Goal: Task Accomplishment & Management: Use online tool/utility

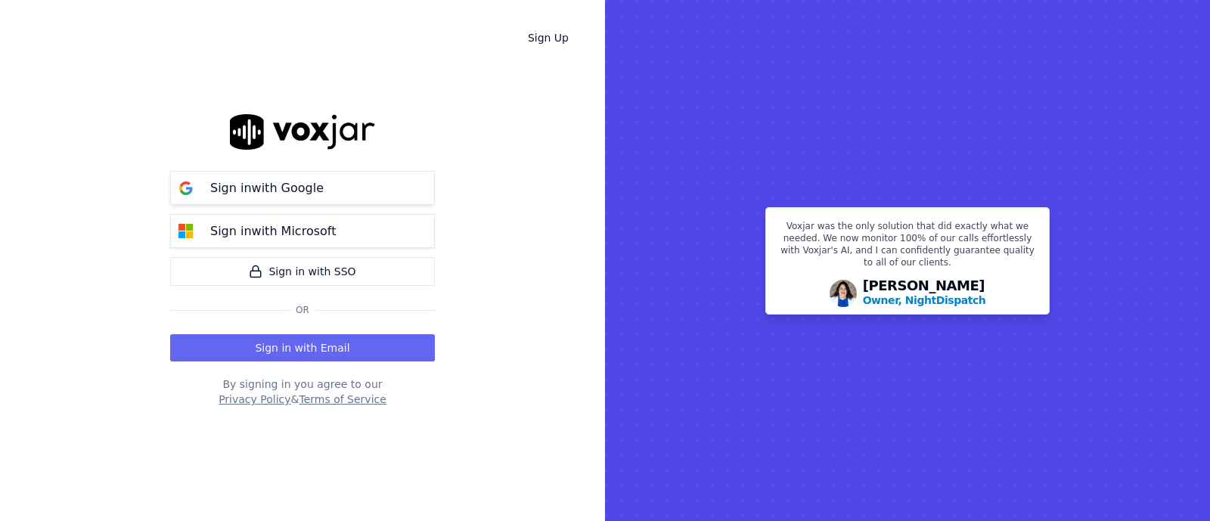
click at [299, 196] on p "Sign in with Google" at bounding box center [266, 188] width 113 height 18
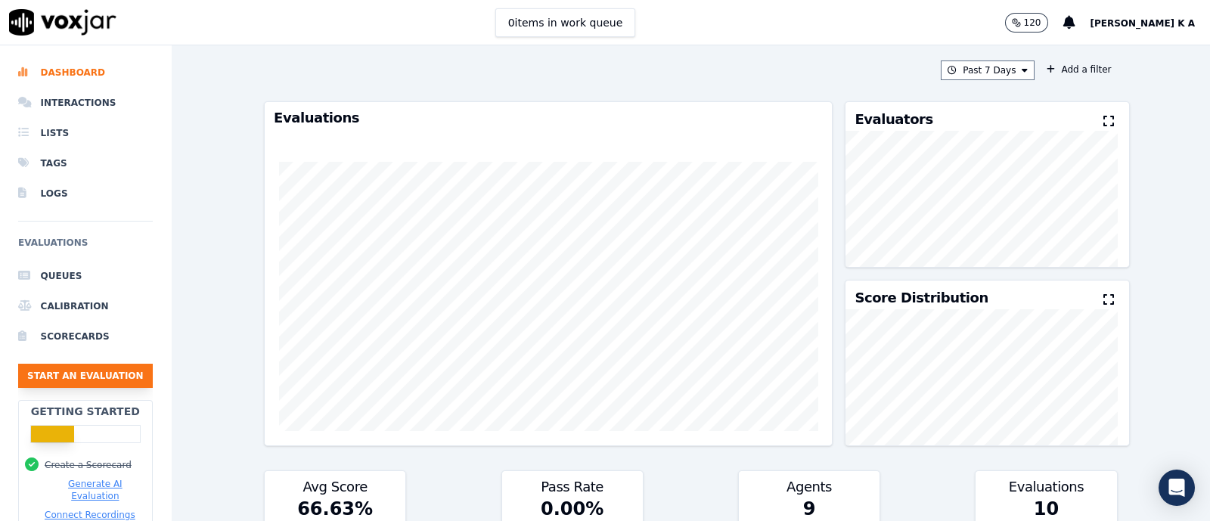
click at [111, 377] on button "Start an Evaluation" at bounding box center [85, 376] width 135 height 24
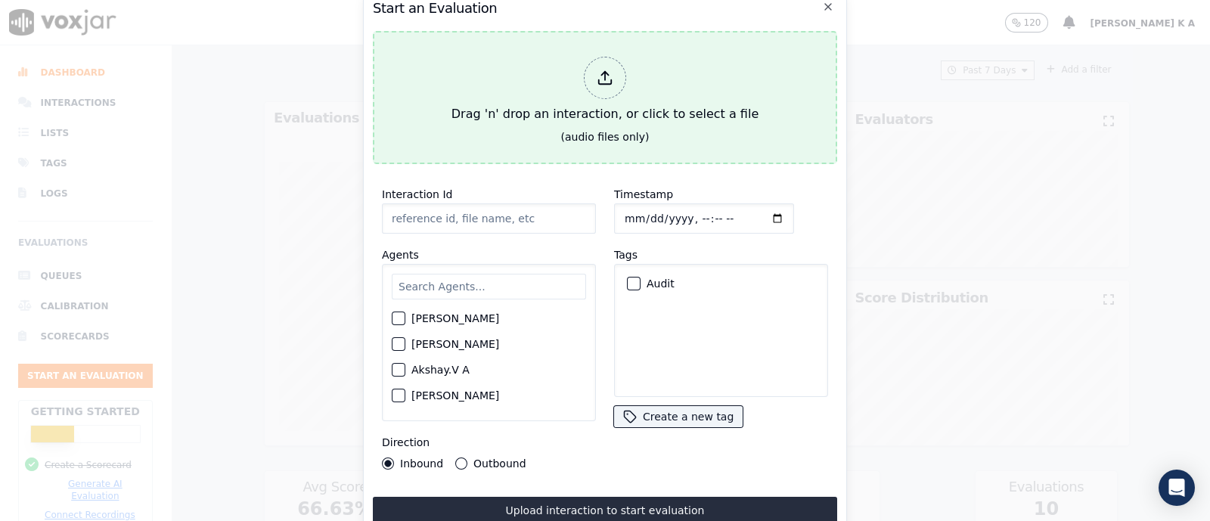
click at [623, 70] on div at bounding box center [605, 78] width 42 height 42
type input "[[PERSON_NAME] PH]_[PHONE_NUMBER]_20250808103122(10246).wav"
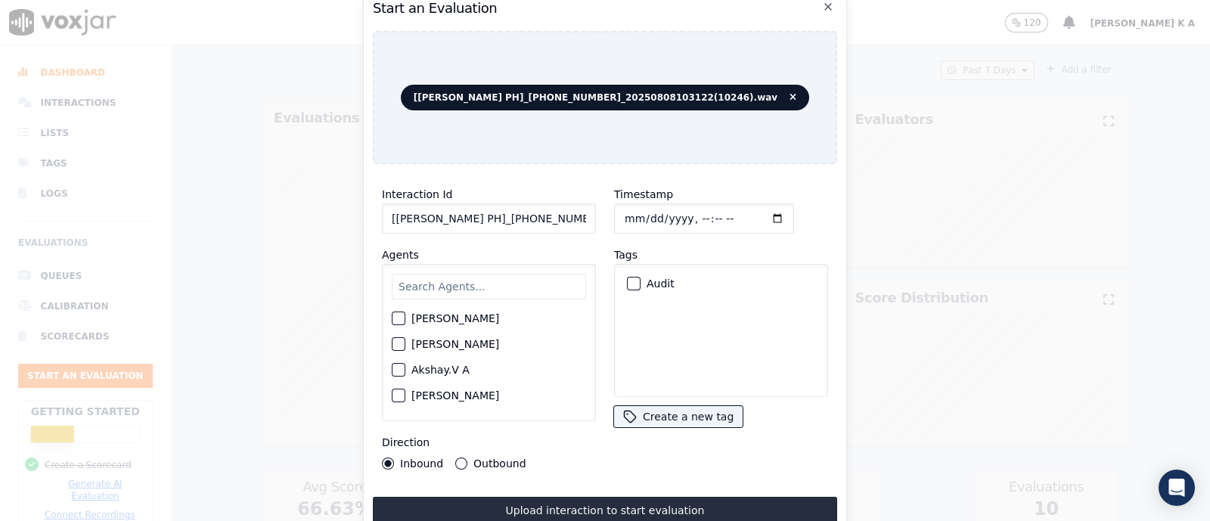
click at [430, 286] on input "text" at bounding box center [489, 287] width 194 height 26
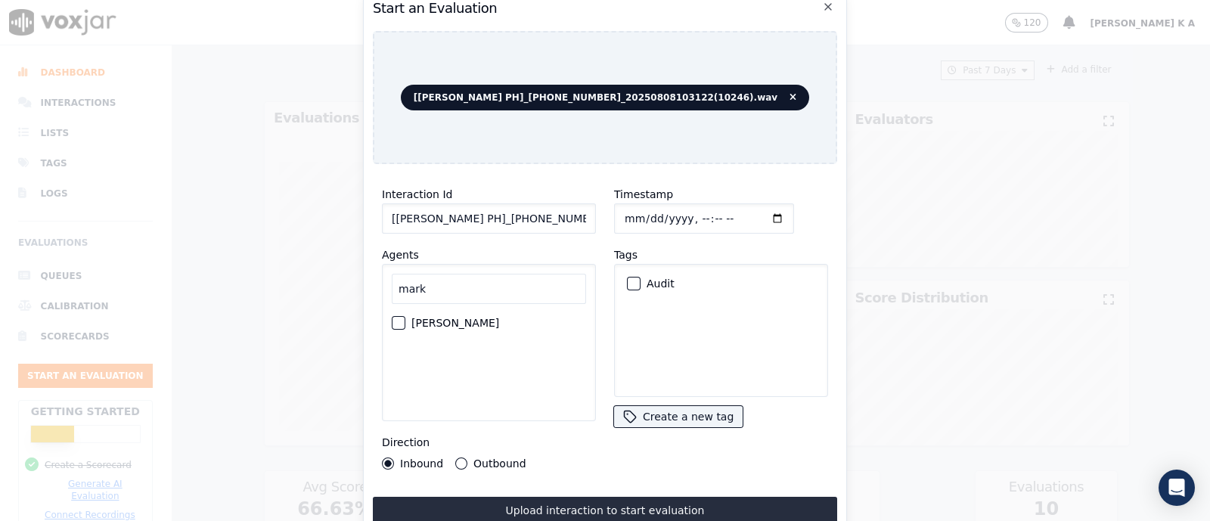
type input "mark"
click at [414, 318] on label "[PERSON_NAME]" at bounding box center [455, 323] width 88 height 11
click at [405, 316] on button "[PERSON_NAME]" at bounding box center [399, 323] width 14 height 14
click at [467, 459] on div "Outbound" at bounding box center [490, 464] width 70 height 12
click at [456, 458] on button "Outbound" at bounding box center [461, 464] width 12 height 12
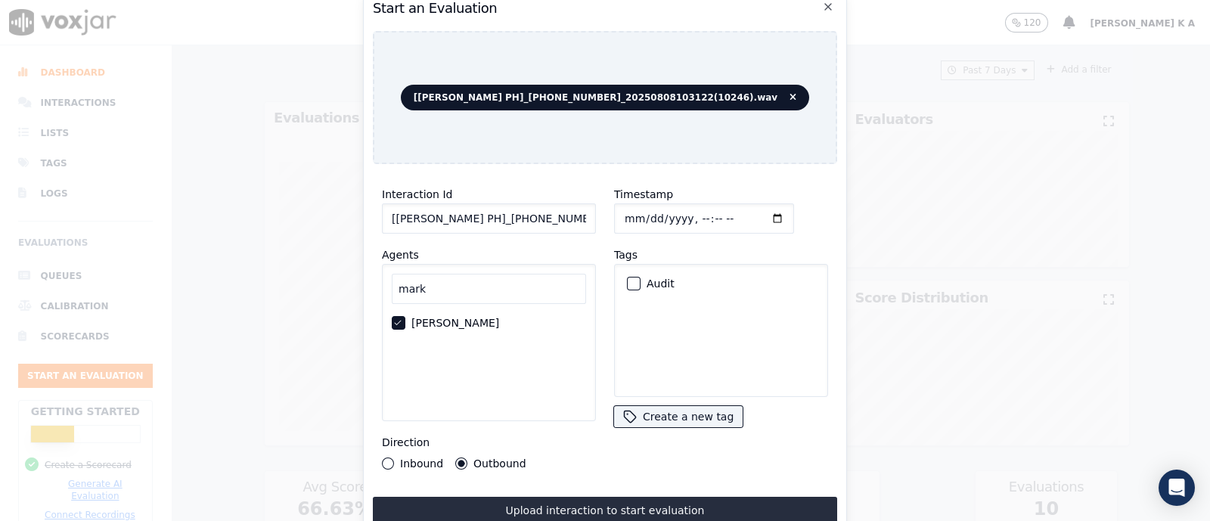
click at [628, 278] on div "button" at bounding box center [633, 283] width 11 height 11
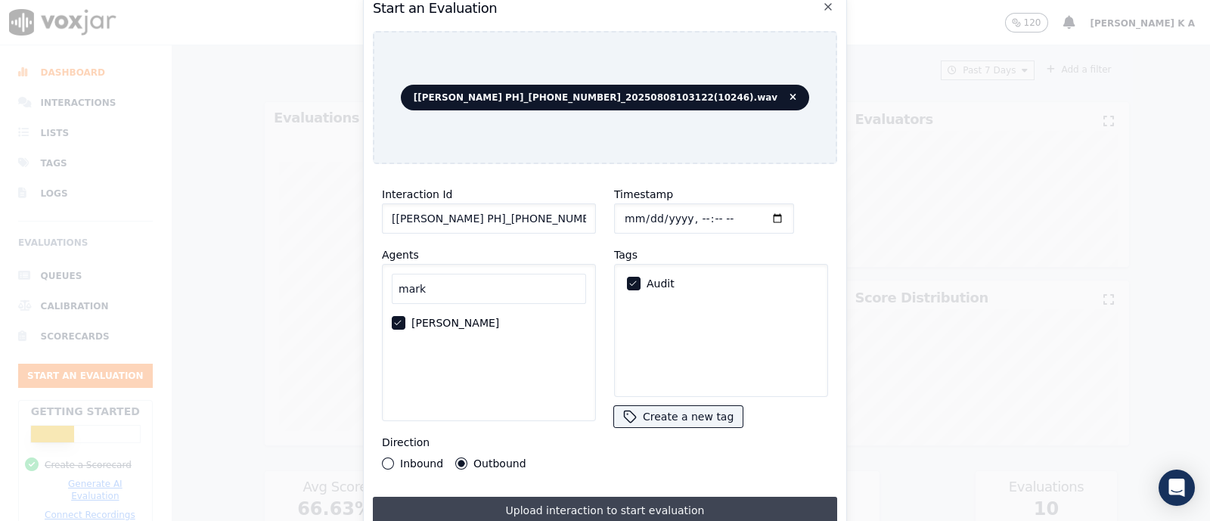
click at [585, 512] on button "Upload interaction to start evaluation" at bounding box center [605, 510] width 464 height 27
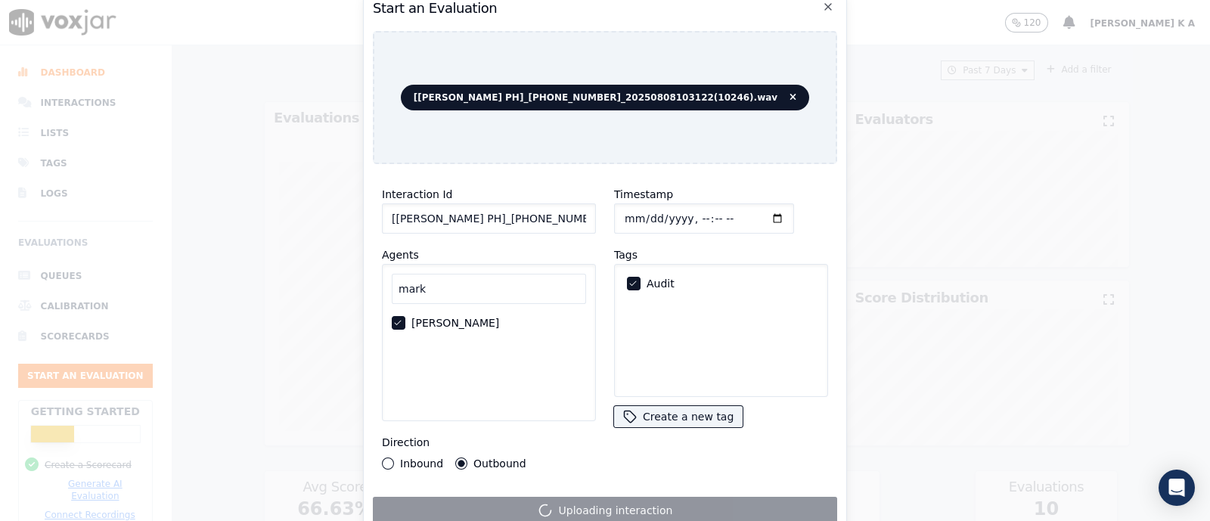
click at [794, 436] on div "Timestamp Tags Audit Create a new tag" at bounding box center [721, 327] width 232 height 303
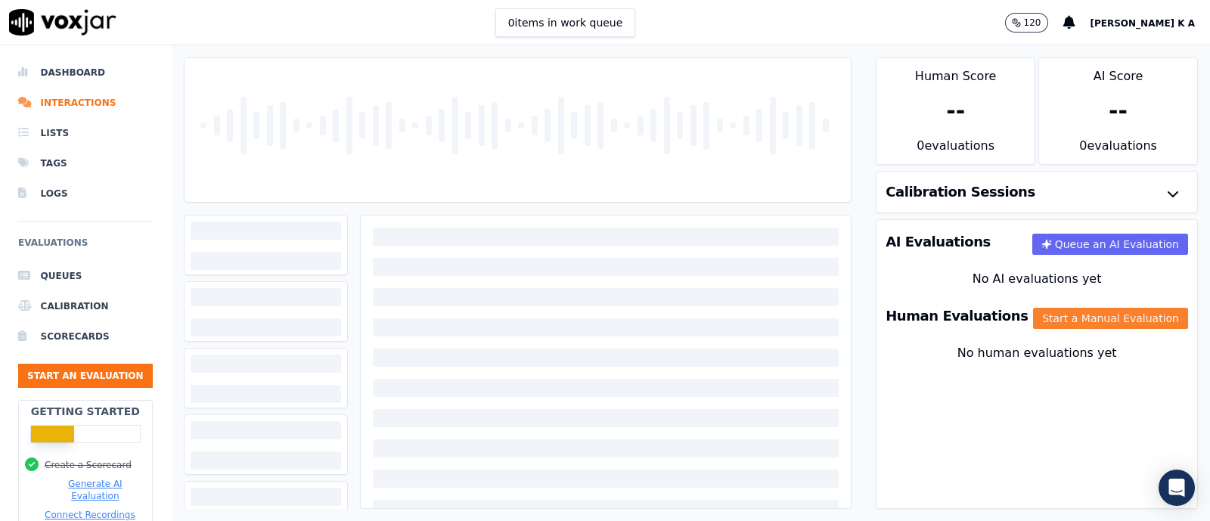
click at [1033, 317] on button "Start a Manual Evaluation" at bounding box center [1110, 318] width 155 height 21
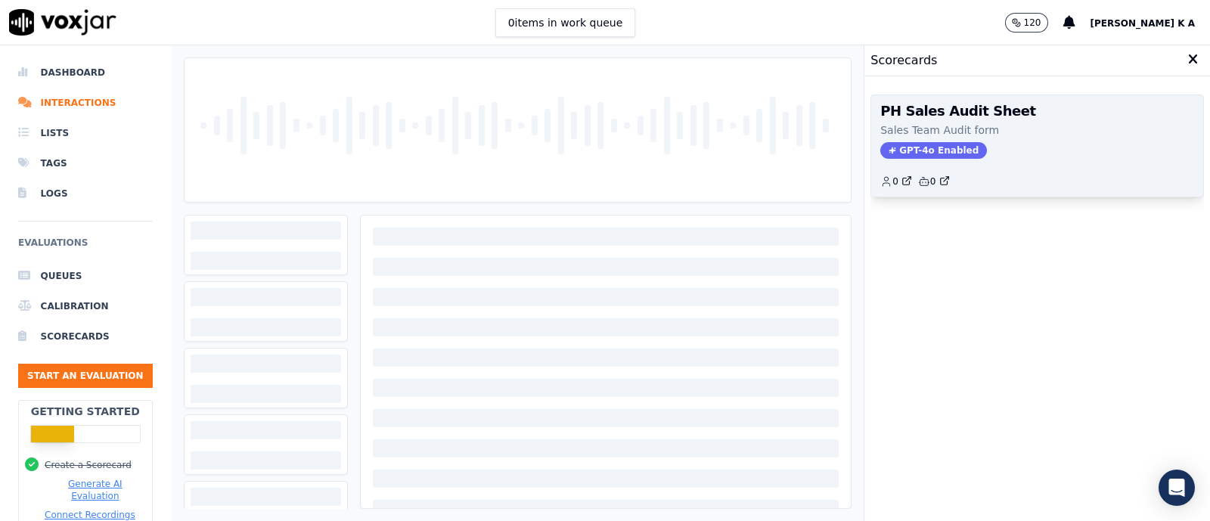
click at [947, 149] on span "GPT-4o Enabled" at bounding box center [933, 150] width 107 height 17
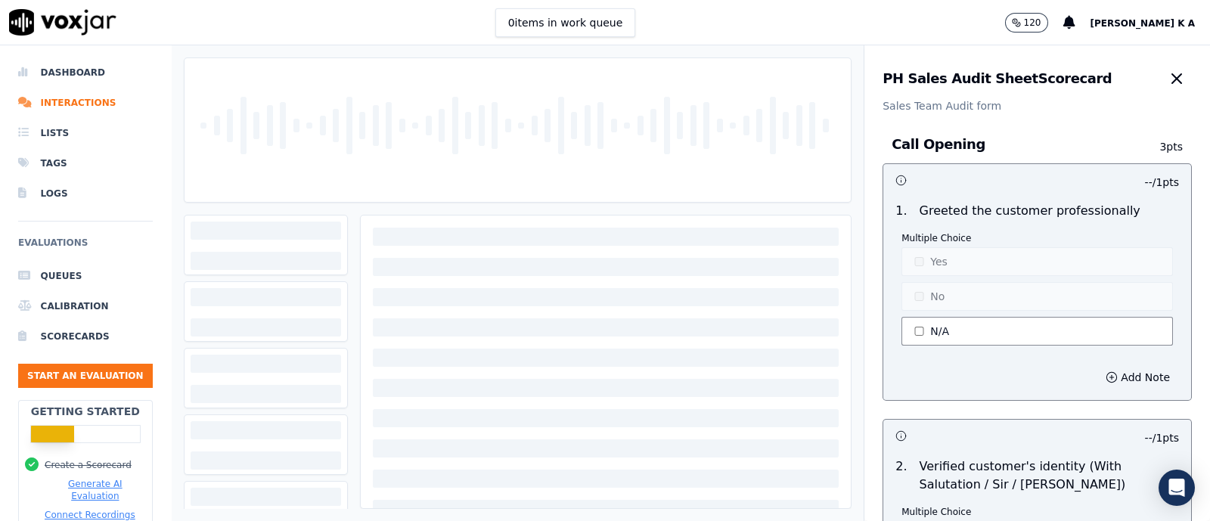
click at [920, 333] on button "N/A" at bounding box center [1038, 331] width 272 height 29
click at [946, 253] on button "Yes" at bounding box center [1038, 261] width 272 height 29
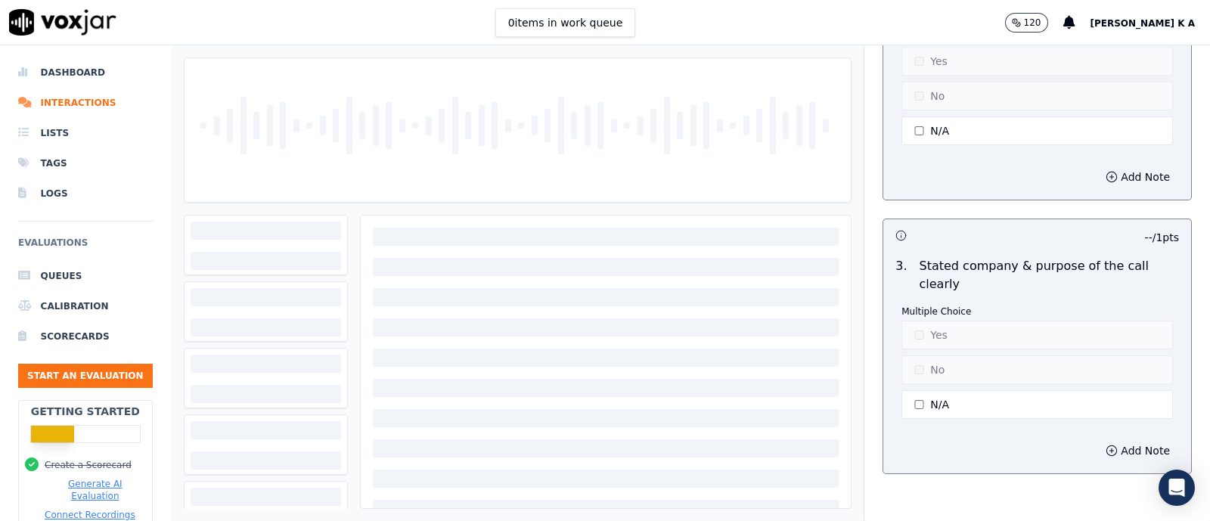
scroll to position [567, 0]
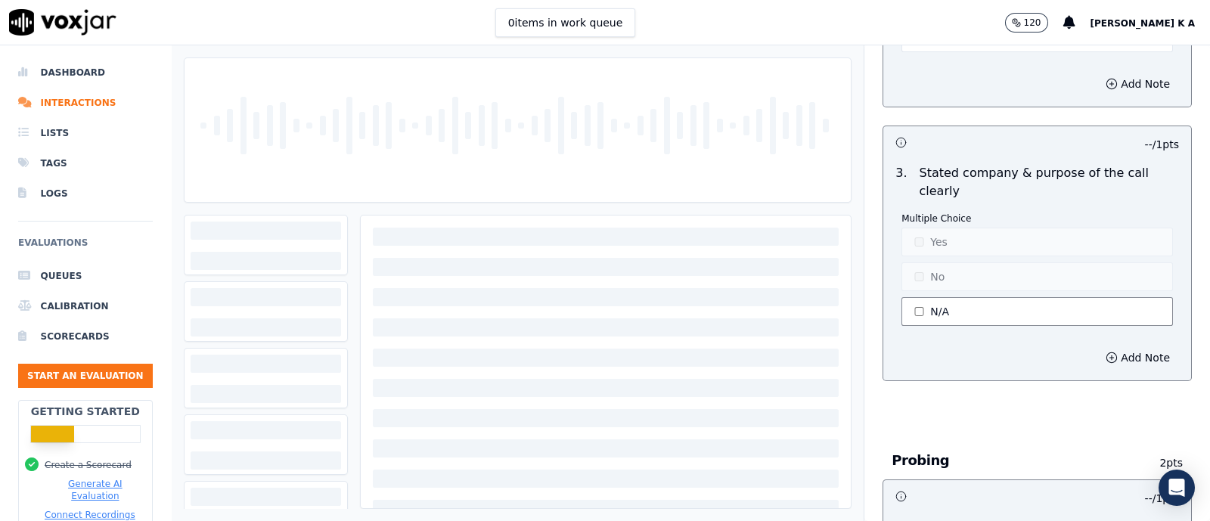
click at [917, 315] on button "N/A" at bounding box center [1038, 311] width 272 height 29
click at [935, 244] on button "Yes" at bounding box center [1038, 242] width 272 height 29
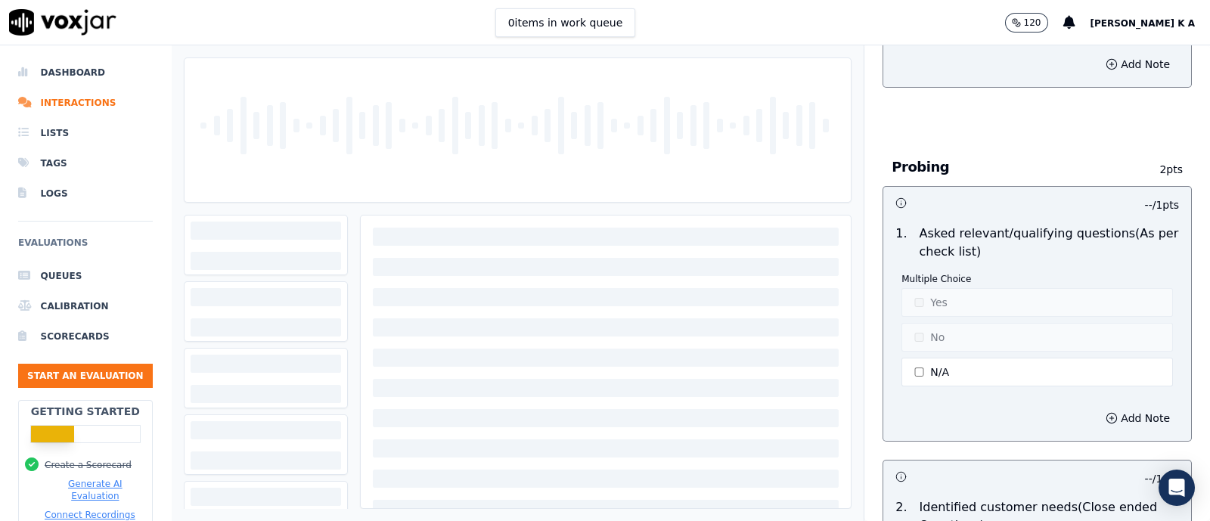
scroll to position [946, 0]
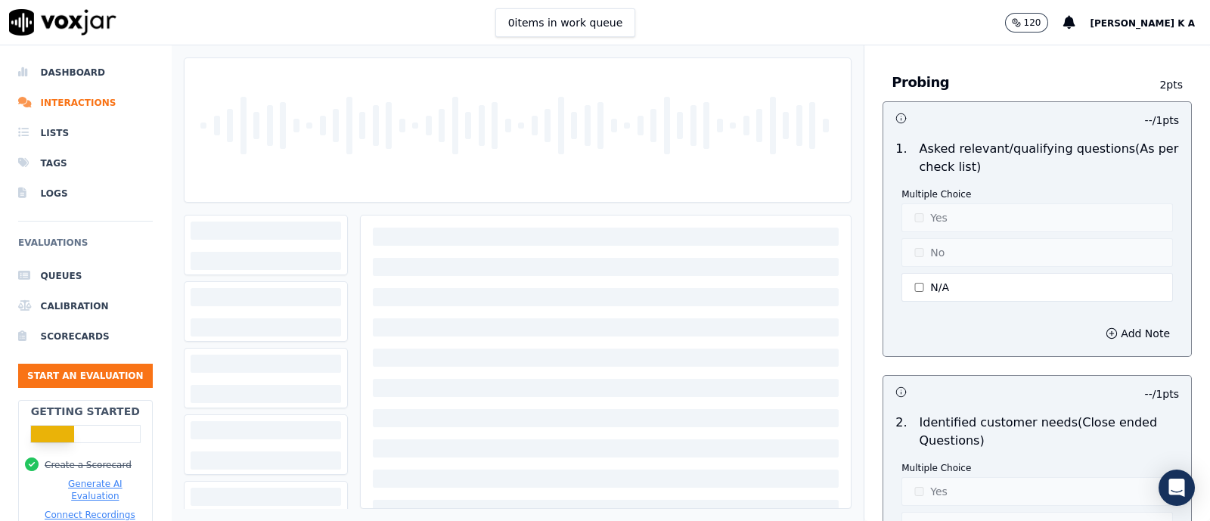
type button "1"
click at [905, 286] on button "N/A" at bounding box center [1038, 287] width 272 height 29
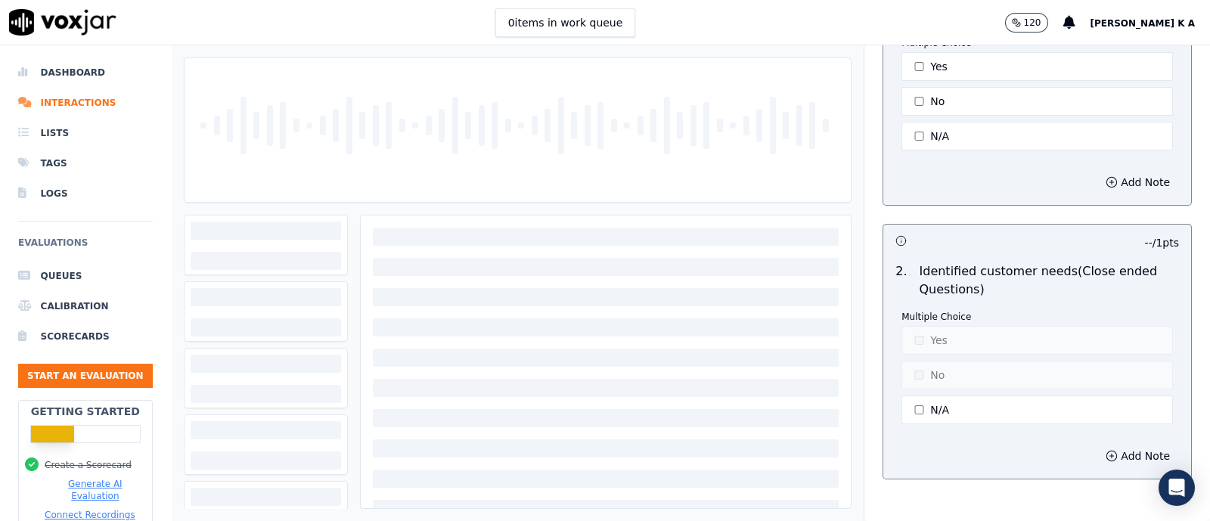
scroll to position [1228, 0]
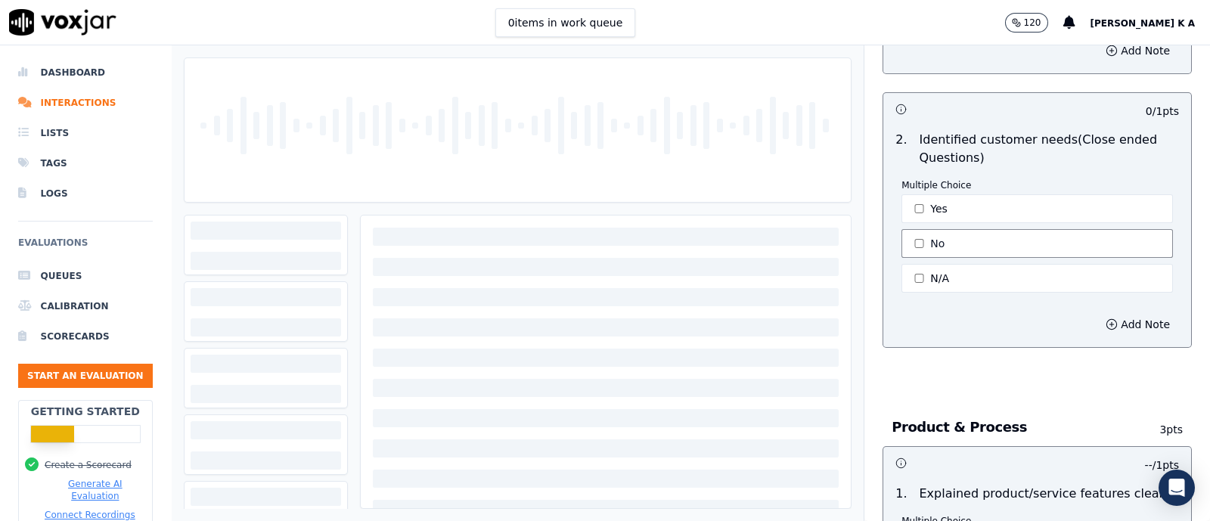
click at [911, 241] on button "No" at bounding box center [1038, 243] width 272 height 29
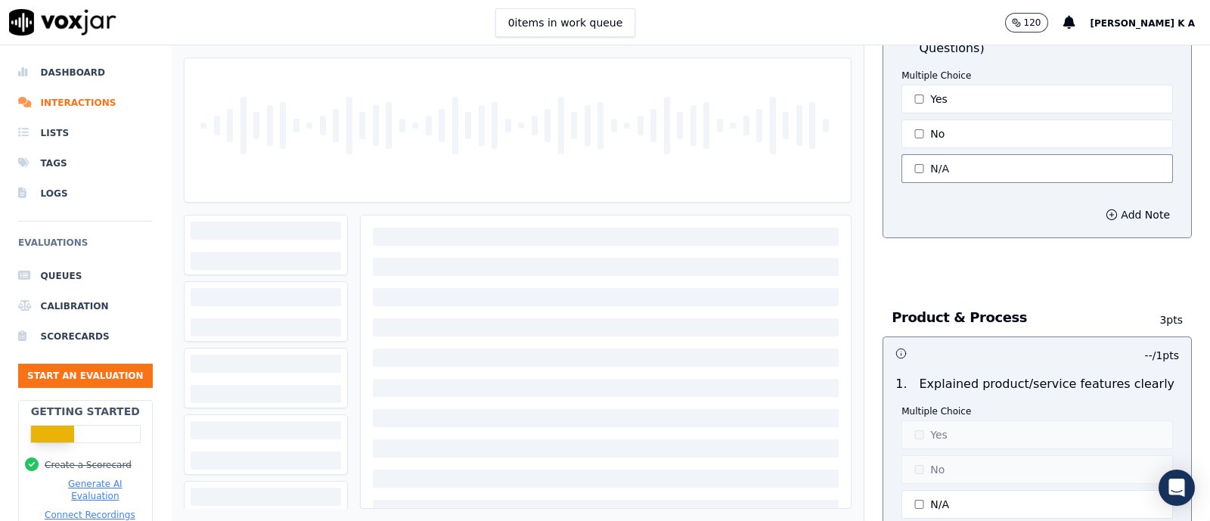
scroll to position [1512, 0]
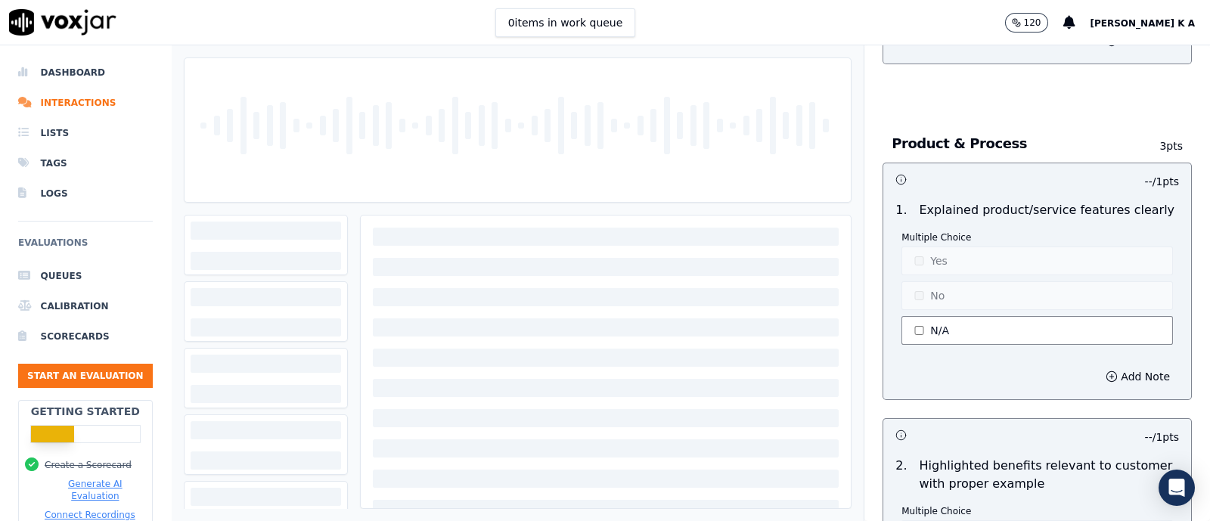
click at [918, 330] on button "N/A" at bounding box center [1038, 330] width 272 height 29
click at [919, 288] on button "No" at bounding box center [1038, 295] width 272 height 29
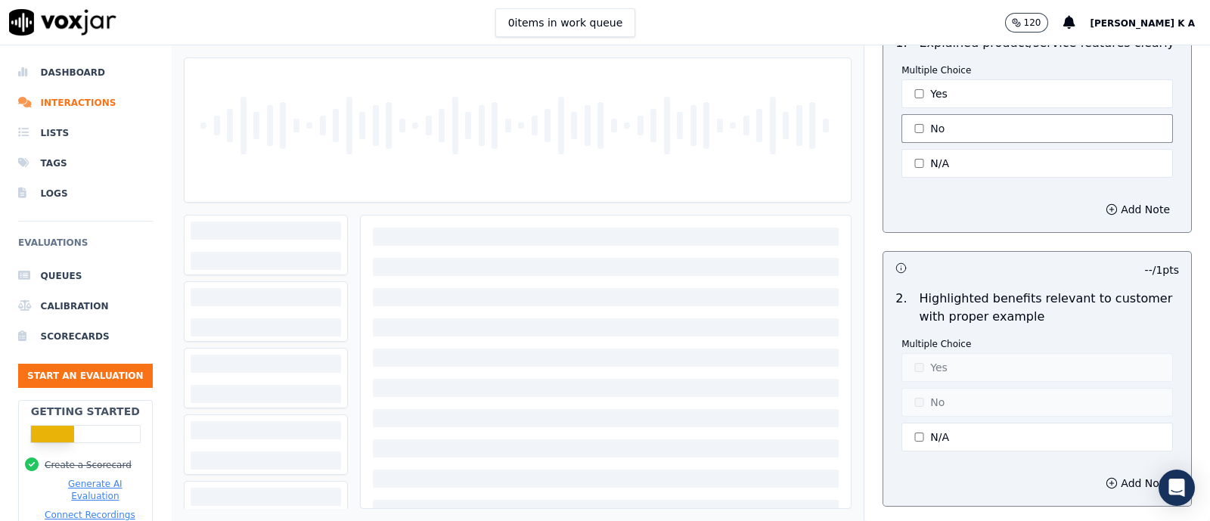
scroll to position [1796, 0]
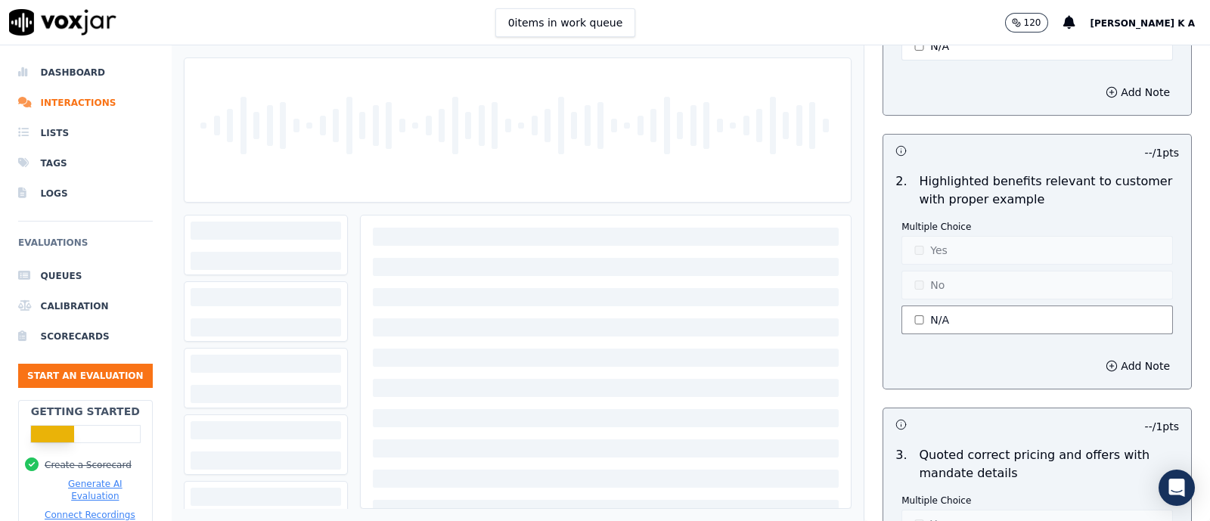
click at [927, 306] on button "N/A" at bounding box center [1038, 320] width 272 height 29
click at [915, 279] on button "No" at bounding box center [1038, 285] width 272 height 29
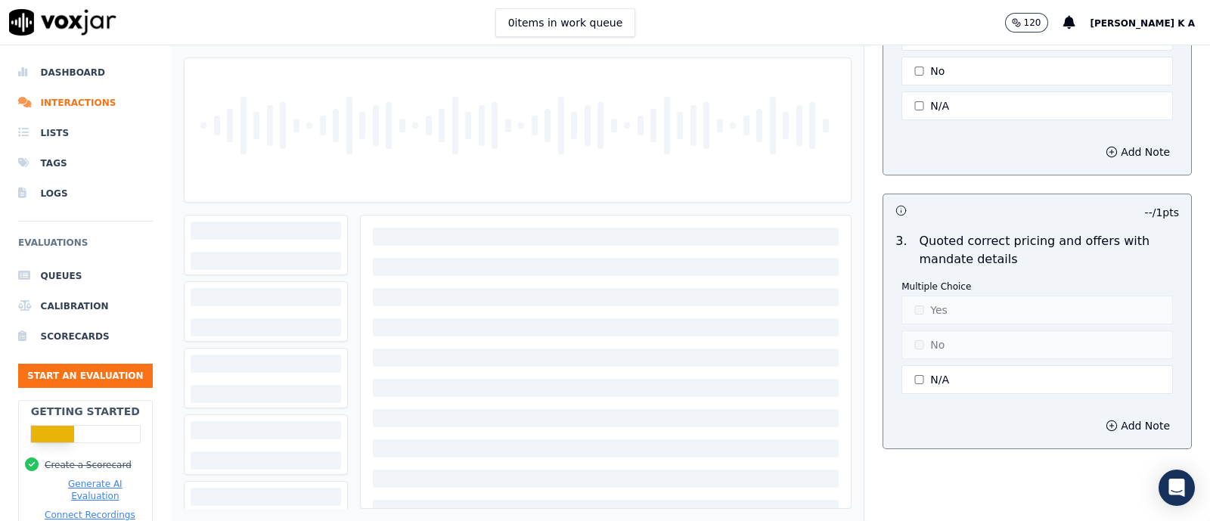
scroll to position [2080, 0]
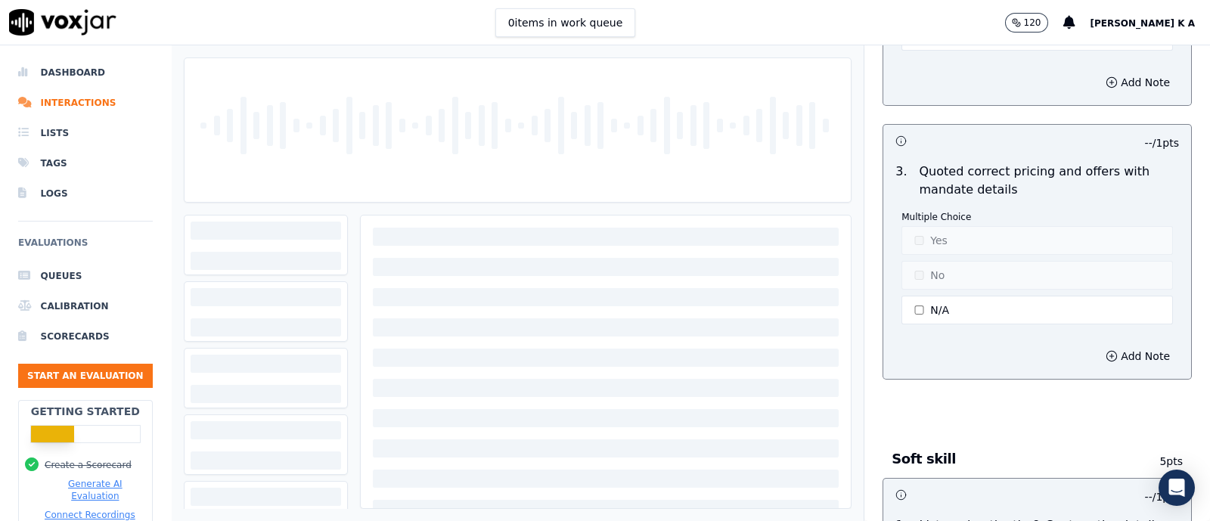
click at [927, 296] on button "N/A" at bounding box center [1038, 310] width 272 height 29
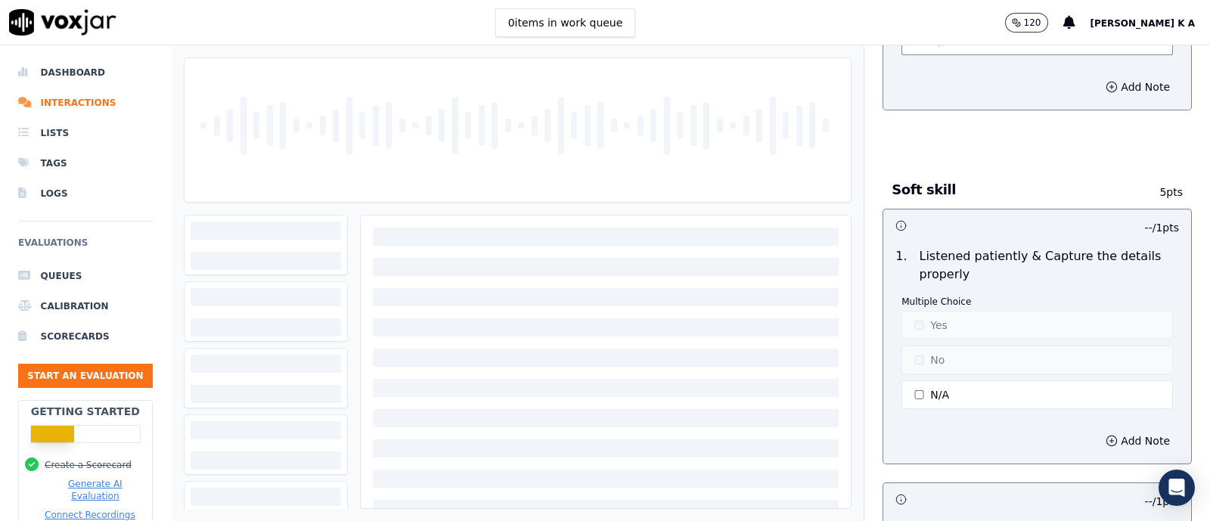
scroll to position [2363, 0]
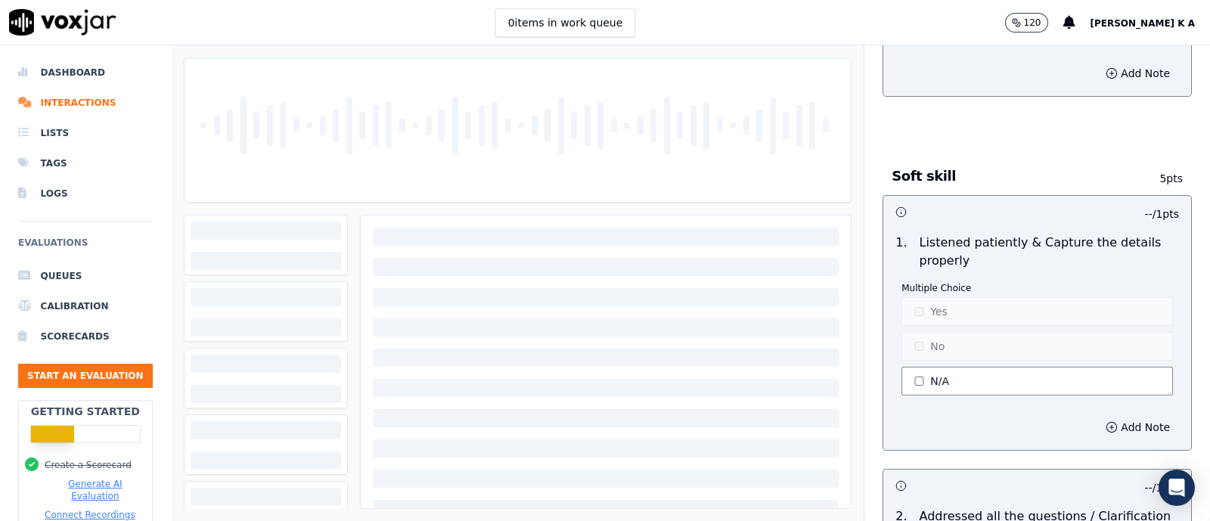
click at [914, 367] on button "N/A" at bounding box center [1038, 381] width 272 height 29
click at [915, 308] on button "Yes" at bounding box center [1038, 311] width 272 height 29
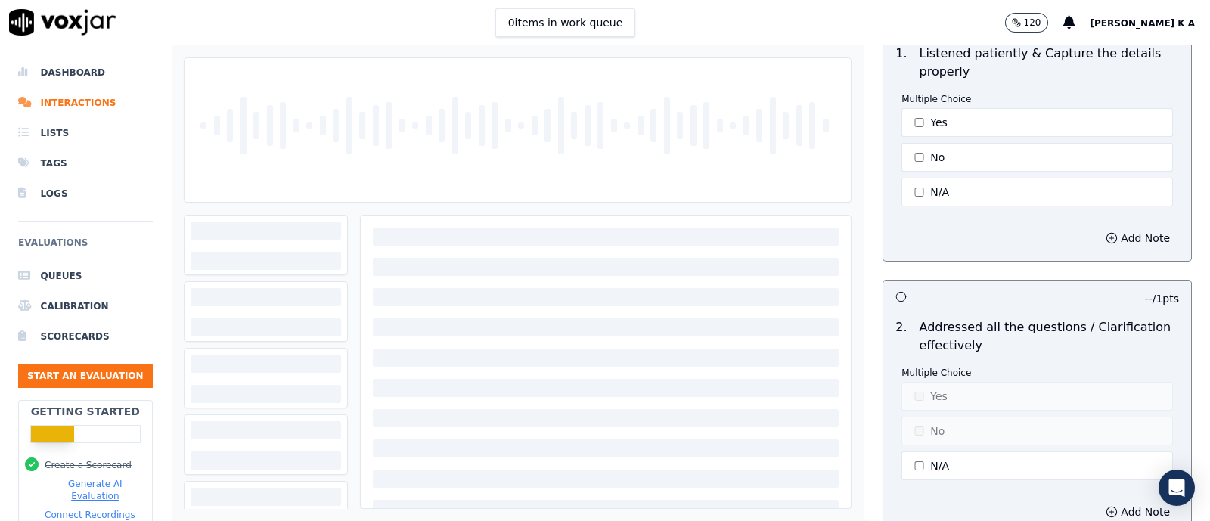
scroll to position [2836, 0]
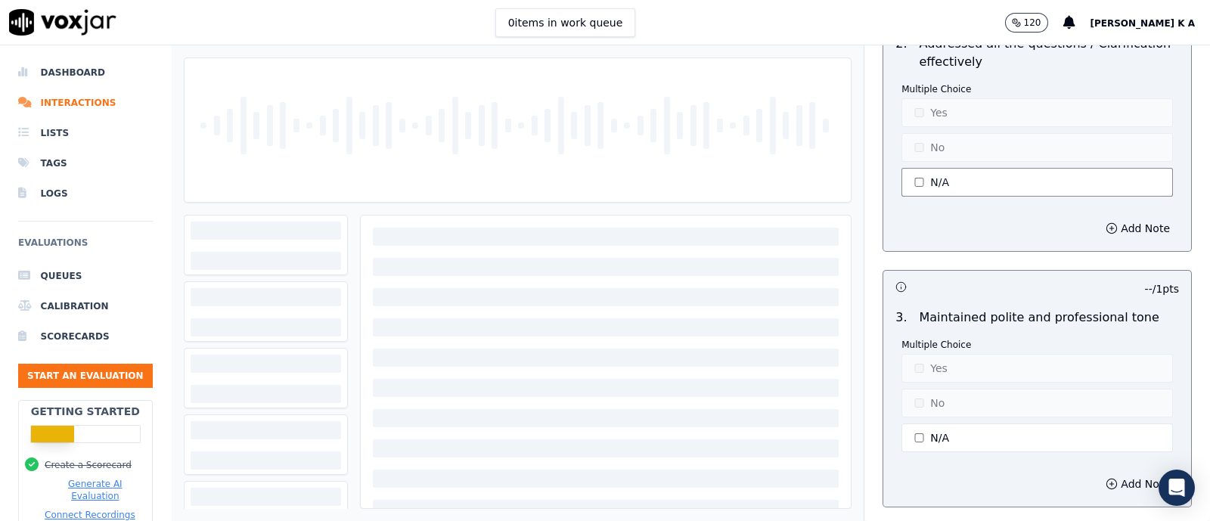
click at [905, 168] on button "N/A" at bounding box center [1038, 182] width 272 height 29
click at [914, 102] on button "Yes" at bounding box center [1038, 112] width 272 height 29
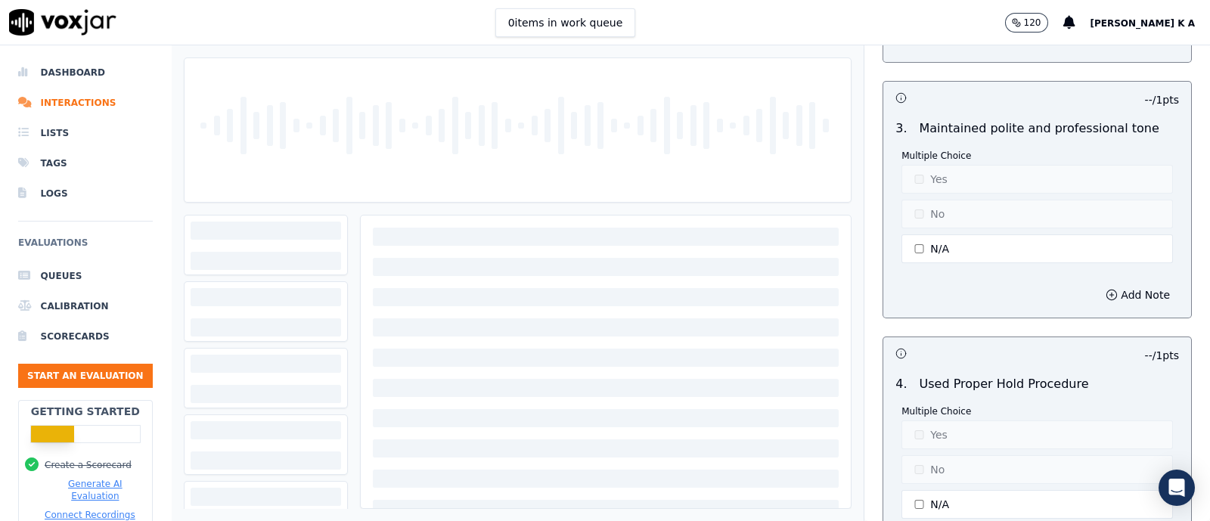
scroll to position [3025, 0]
click at [907, 235] on button "N/A" at bounding box center [1038, 248] width 272 height 29
click at [911, 165] on button "Yes" at bounding box center [1038, 179] width 272 height 29
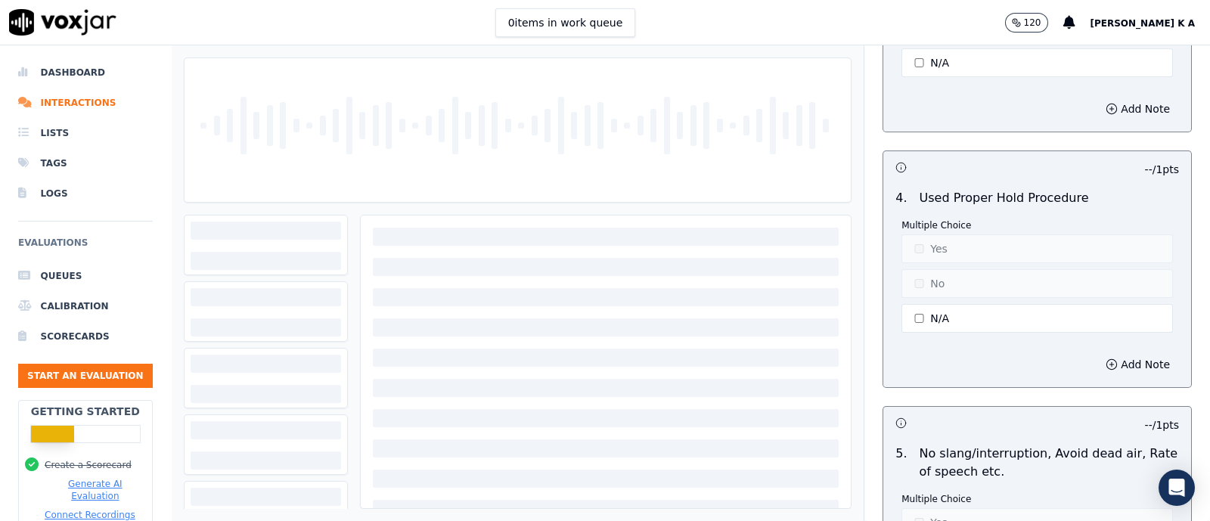
scroll to position [3215, 0]
click at [902, 300] on button "N/A" at bounding box center [1038, 314] width 272 height 29
click at [915, 231] on button "Yes" at bounding box center [1038, 245] width 272 height 29
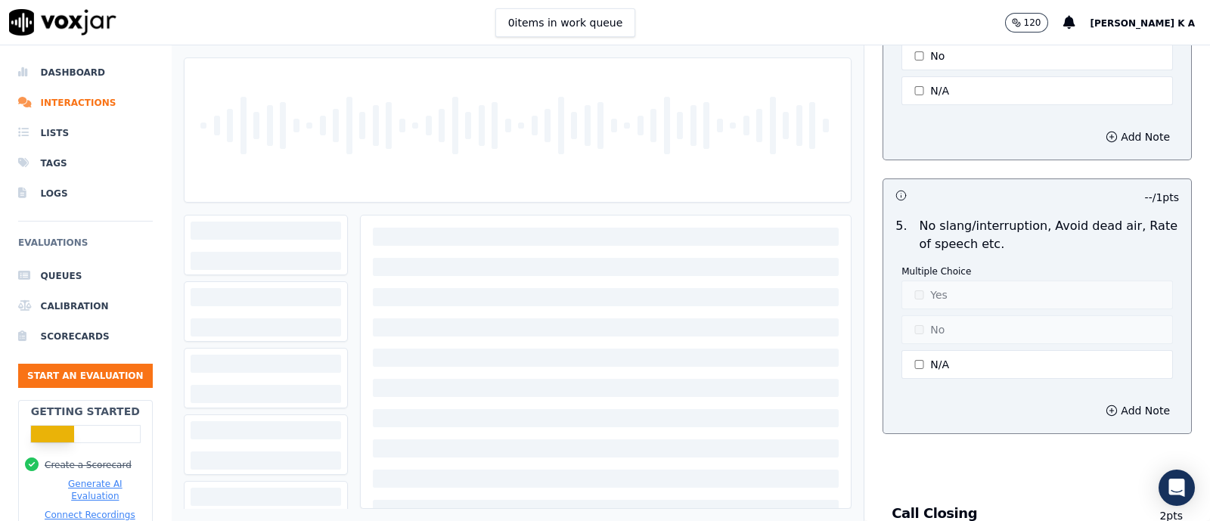
scroll to position [3498, 0]
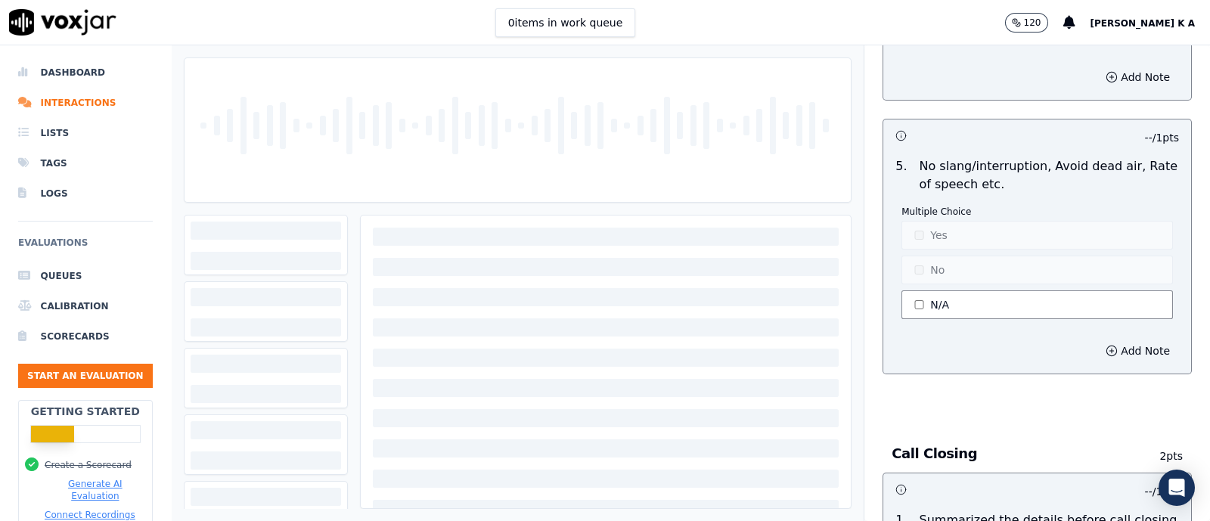
click at [902, 290] on button "N/A" at bounding box center [1038, 304] width 272 height 29
click at [919, 221] on button "Yes" at bounding box center [1038, 235] width 272 height 29
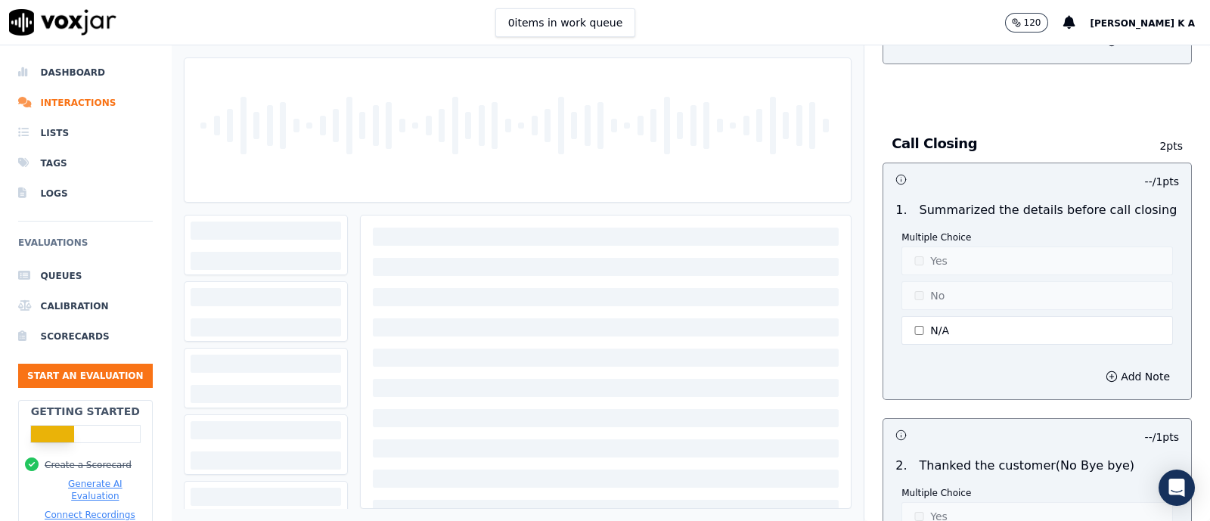
scroll to position [3877, 0]
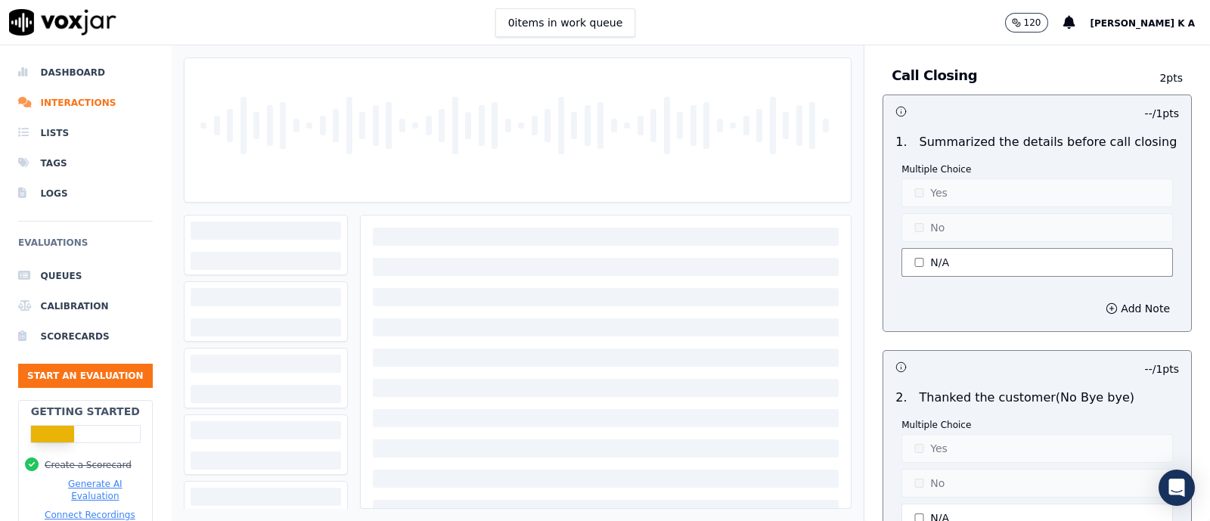
click at [911, 259] on button "N/A" at bounding box center [1038, 262] width 272 height 29
click at [918, 213] on button "No" at bounding box center [1038, 227] width 272 height 29
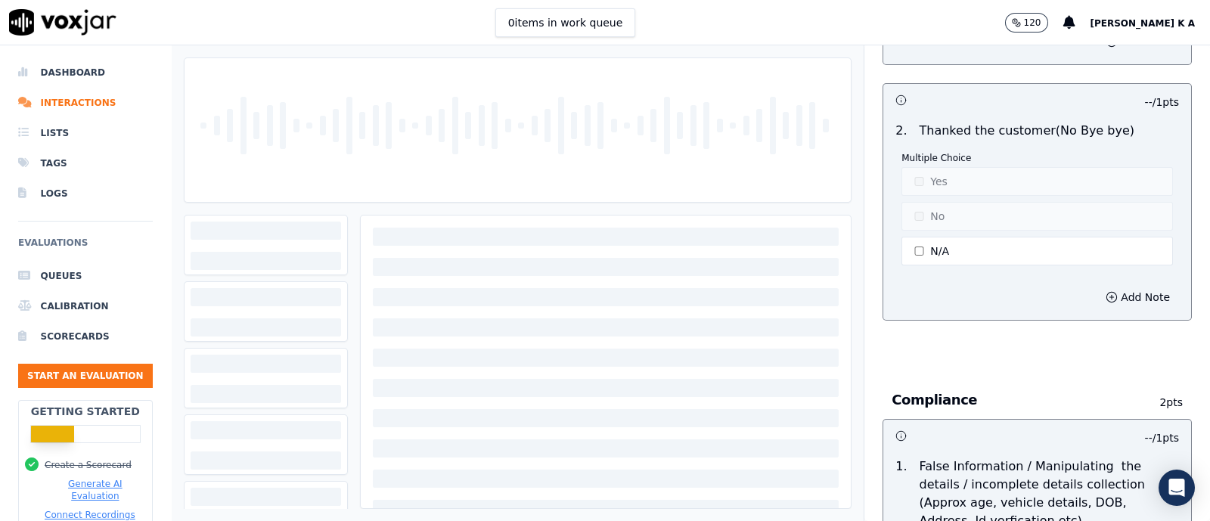
scroll to position [4160, 0]
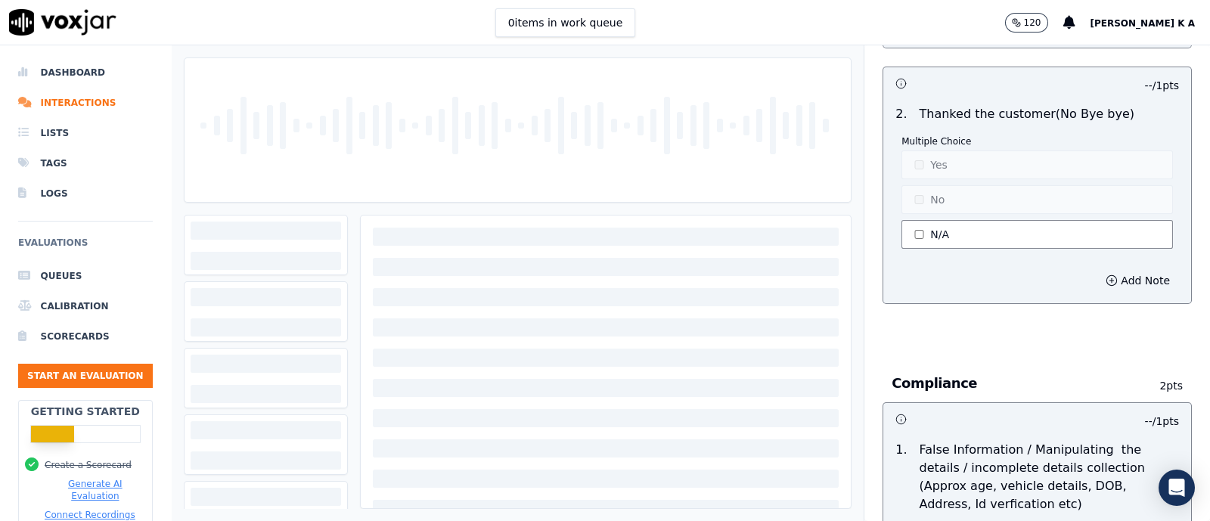
drag, startPoint x: 908, startPoint y: 232, endPoint x: 908, endPoint y: 225, distance: 7.6
click at [908, 228] on button "N/A" at bounding box center [1038, 234] width 272 height 29
click at [1049, 380] on div "Compliance 2 pts" at bounding box center [1037, 384] width 309 height 38
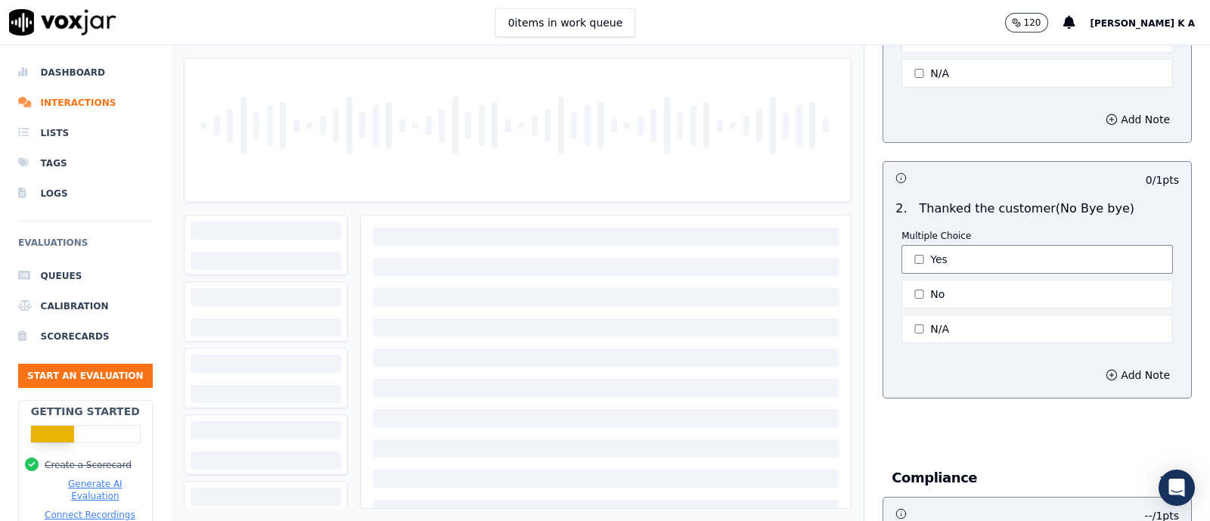
click at [902, 245] on button "Yes" at bounding box center [1038, 259] width 272 height 29
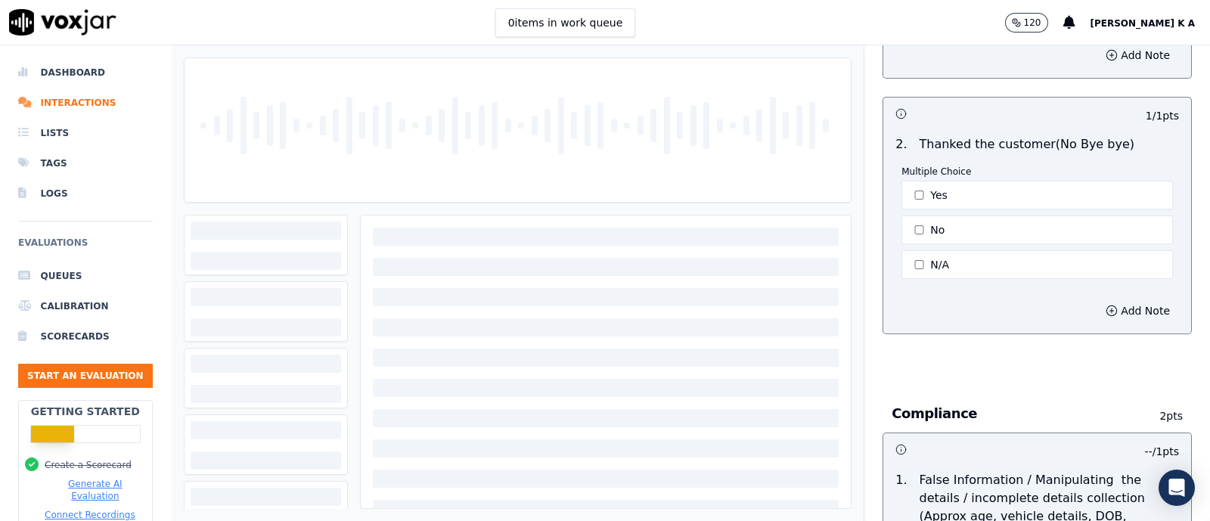
scroll to position [4349, 0]
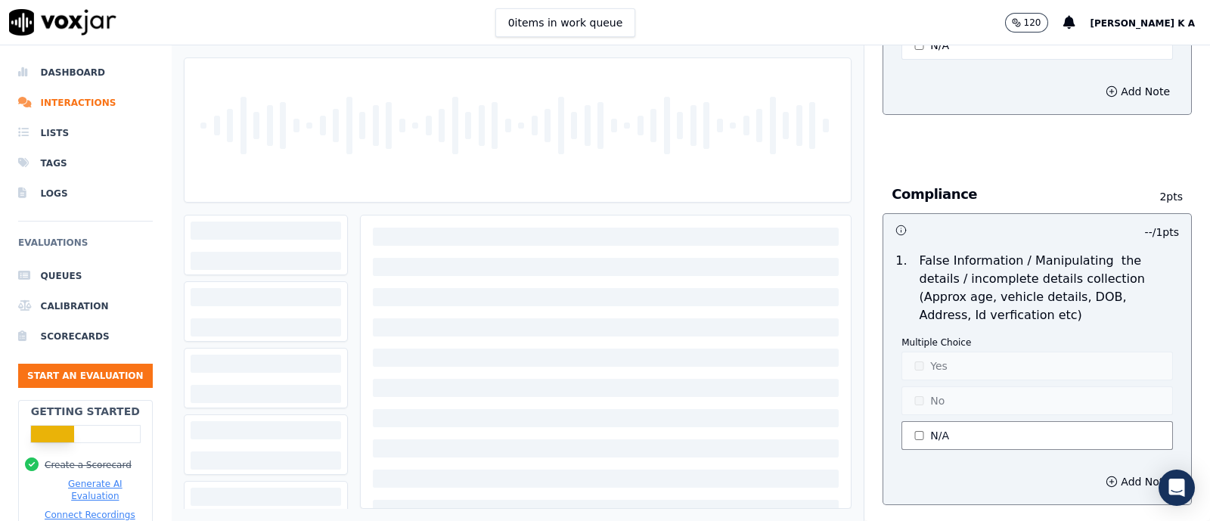
click at [904, 391] on div "Multiple Choice Yes No N/A" at bounding box center [1038, 395] width 272 height 116
click at [911, 421] on button "N/A" at bounding box center [1038, 435] width 272 height 29
click at [916, 352] on button "Yes" at bounding box center [1038, 366] width 272 height 29
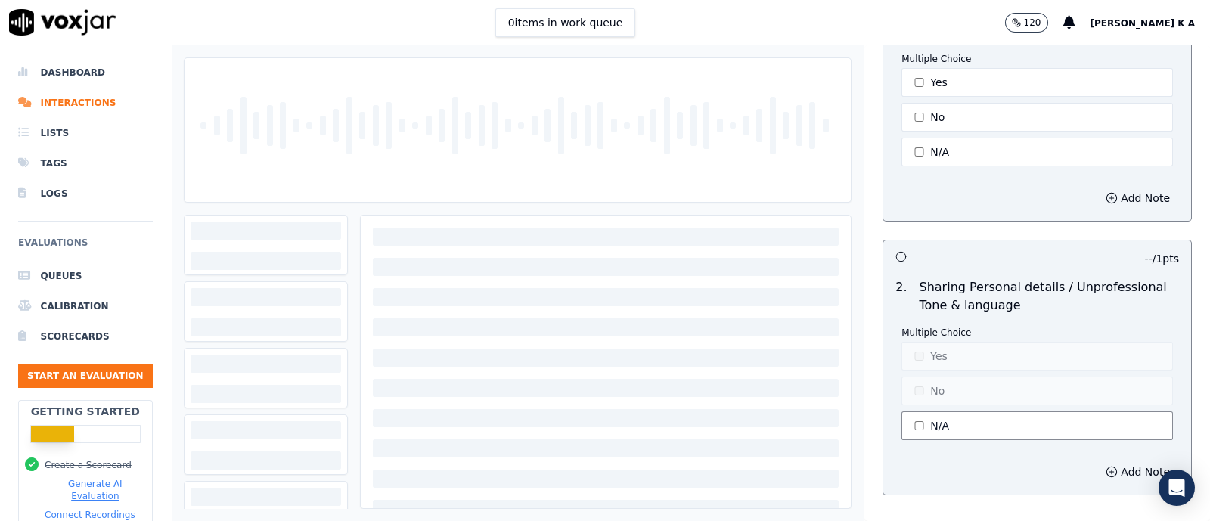
click at [912, 411] on button "N/A" at bounding box center [1038, 425] width 272 height 29
click at [915, 327] on p "Multiple Choice" at bounding box center [1038, 333] width 272 height 12
click at [919, 342] on button "Yes" at bounding box center [1038, 356] width 272 height 29
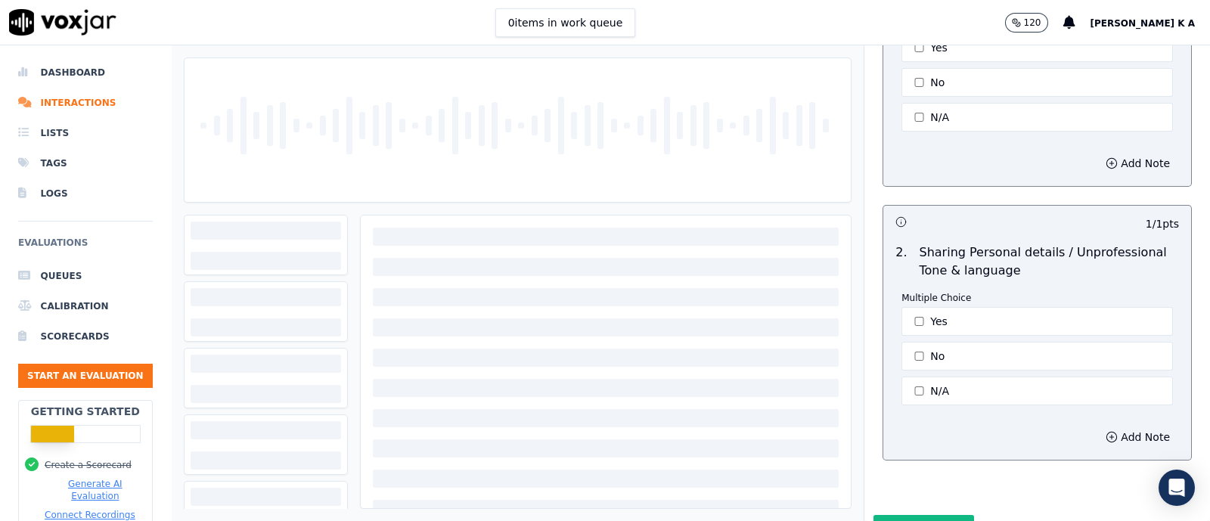
scroll to position [4722, 0]
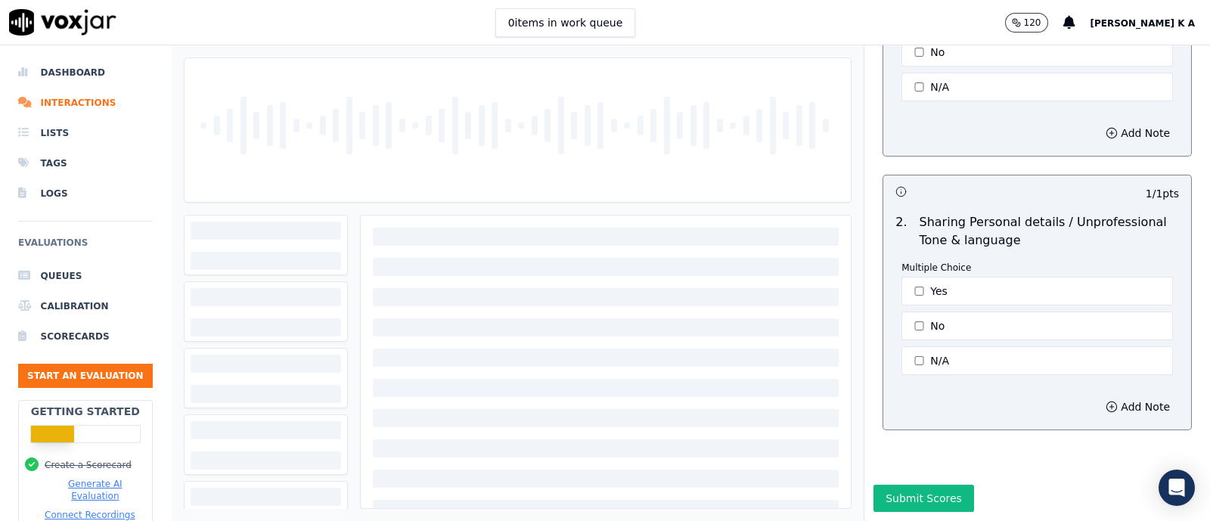
type button "1"
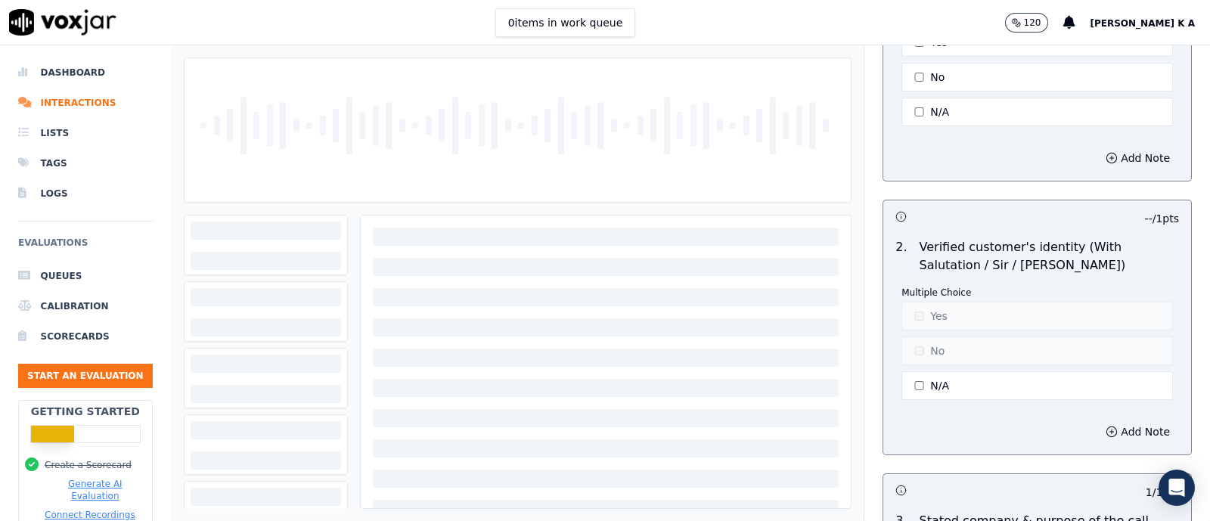
scroll to position [49, 0]
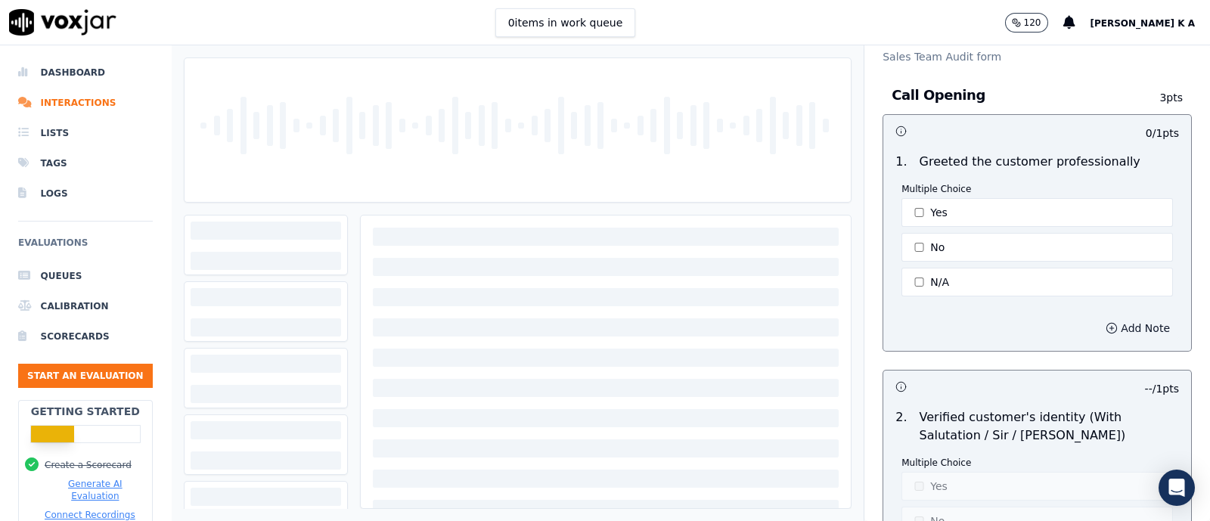
click at [1097, 328] on button "Add Note" at bounding box center [1138, 328] width 82 height 21
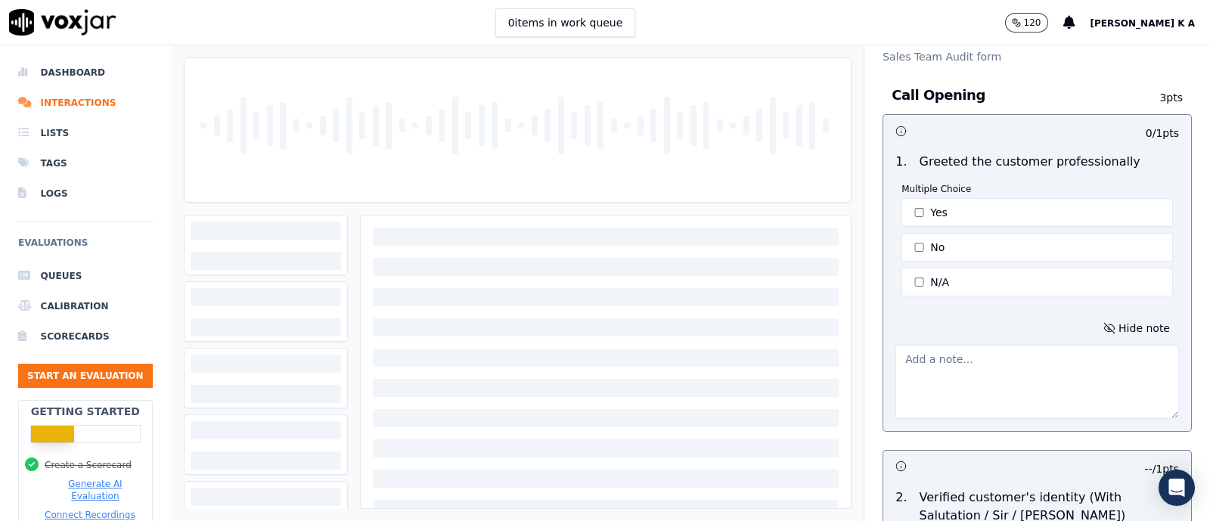
click at [987, 355] on textarea at bounding box center [1038, 382] width 284 height 74
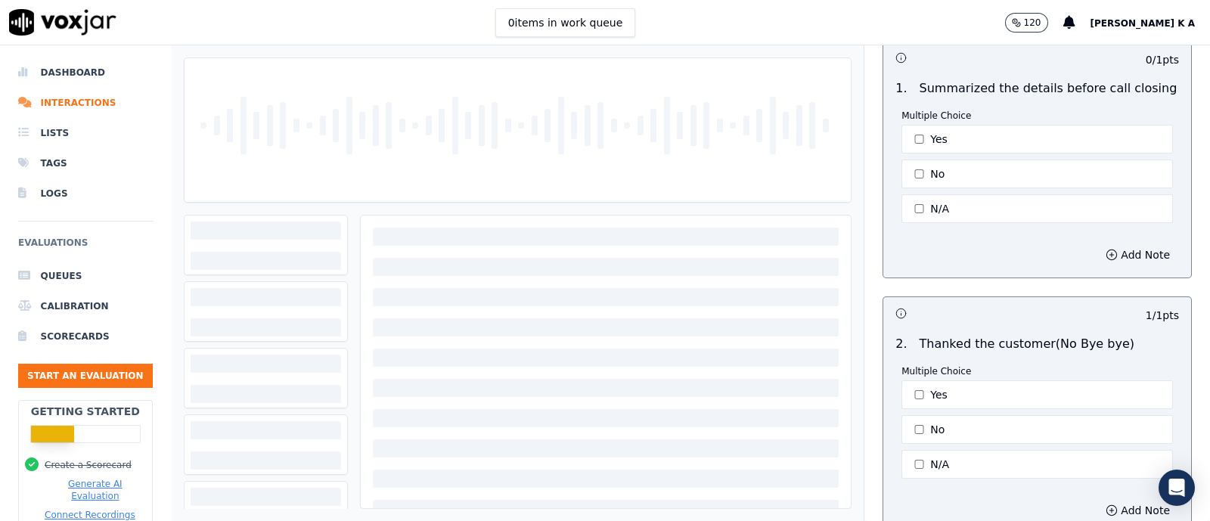
scroll to position [4802, 0]
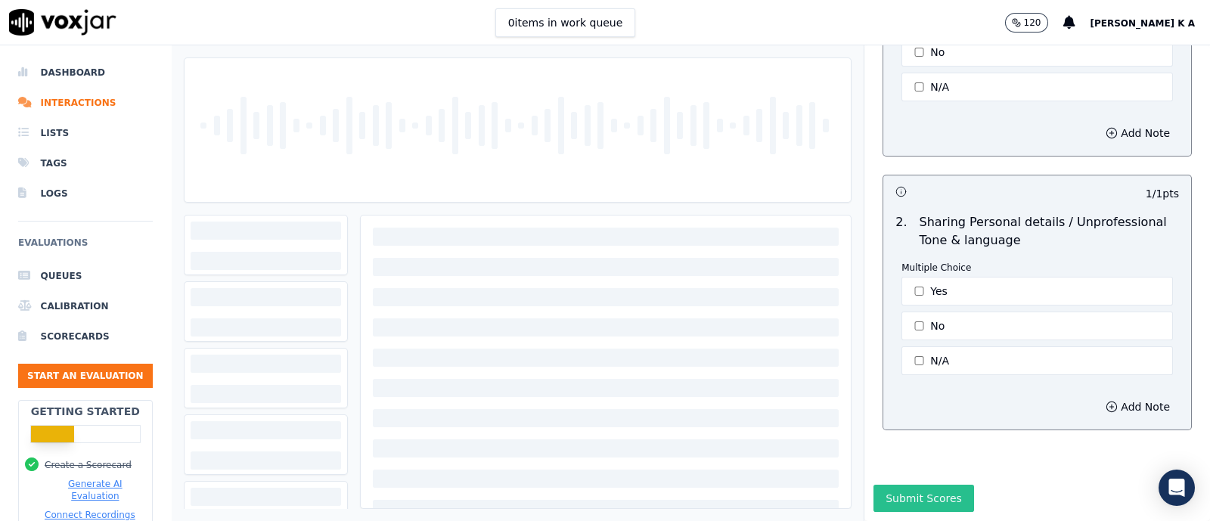
type textarea "no probing"
click at [890, 485] on button "Submit Scores" at bounding box center [924, 498] width 101 height 27
